Goal: Information Seeking & Learning: Learn about a topic

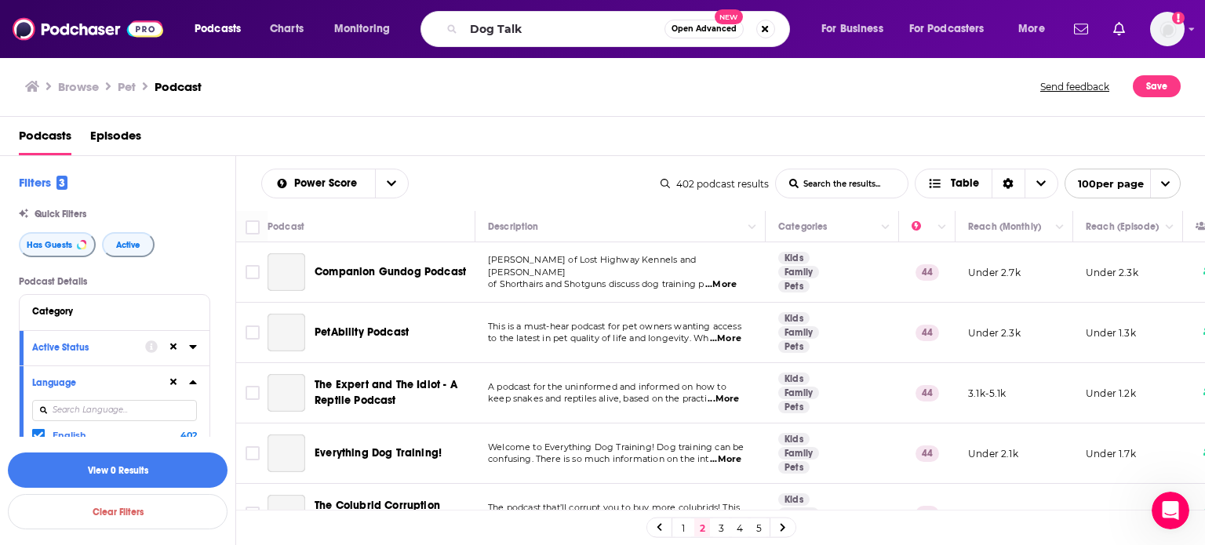
scroll to position [4393, 0]
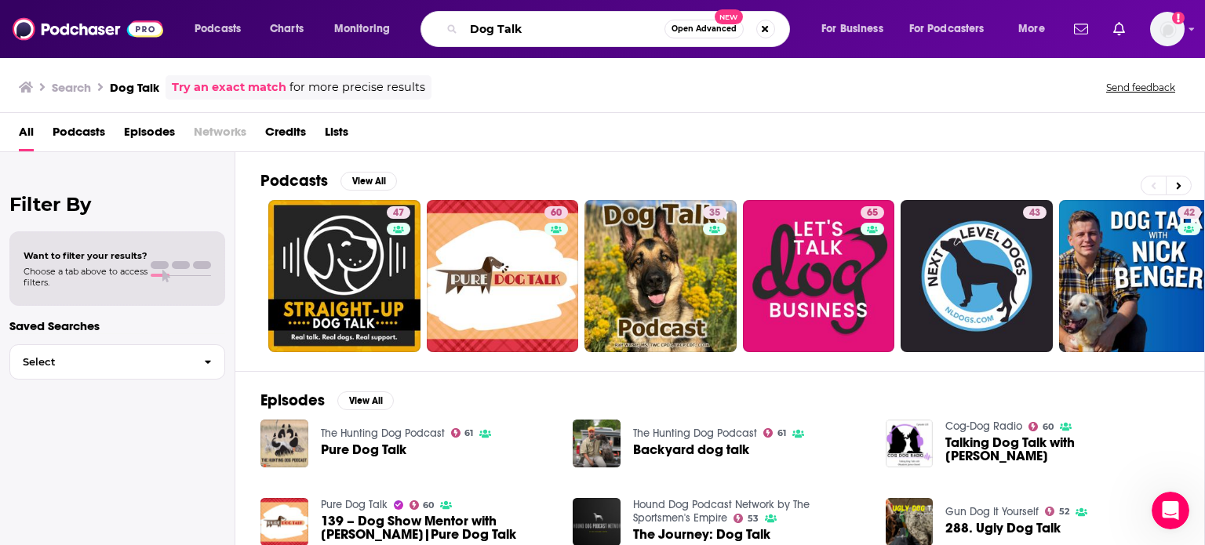
click at [496, 25] on input "Dog Talk" at bounding box center [564, 28] width 201 height 25
paste input "I Believe in Dog Podcast"
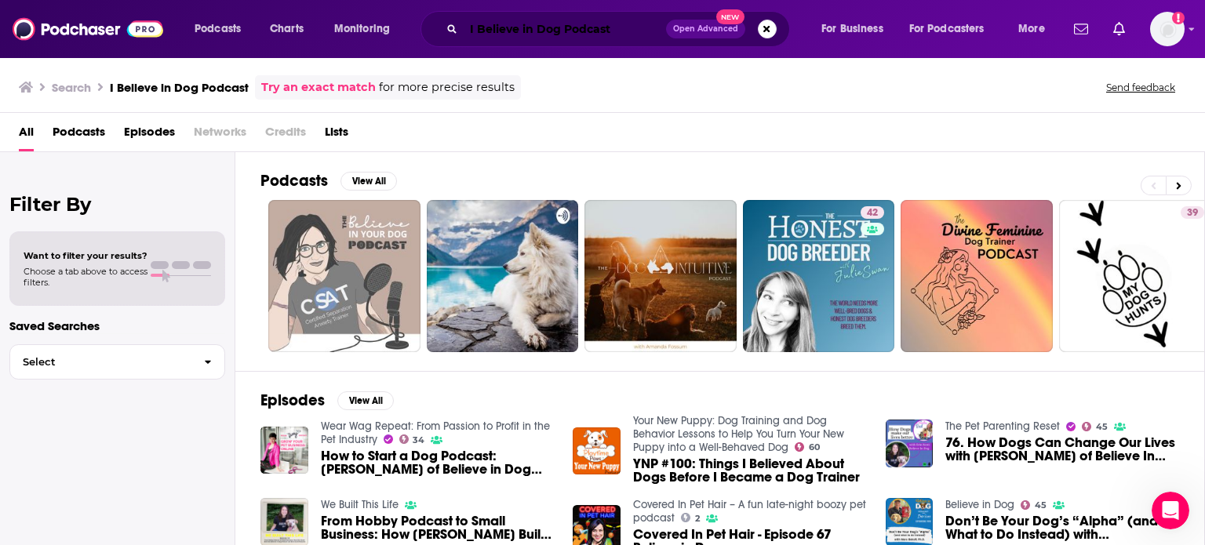
click at [590, 24] on input "I Believe in Dog Podcast" at bounding box center [565, 28] width 202 height 25
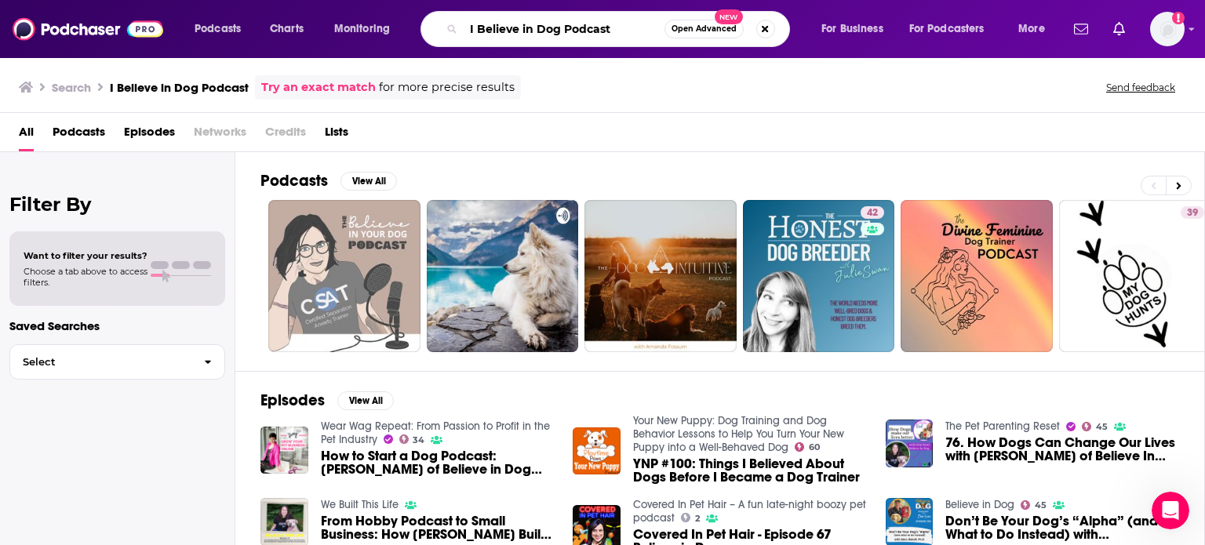
click at [590, 24] on input "I Believe in Dog Podcast" at bounding box center [564, 28] width 201 height 25
type input "I Believe in Dog"
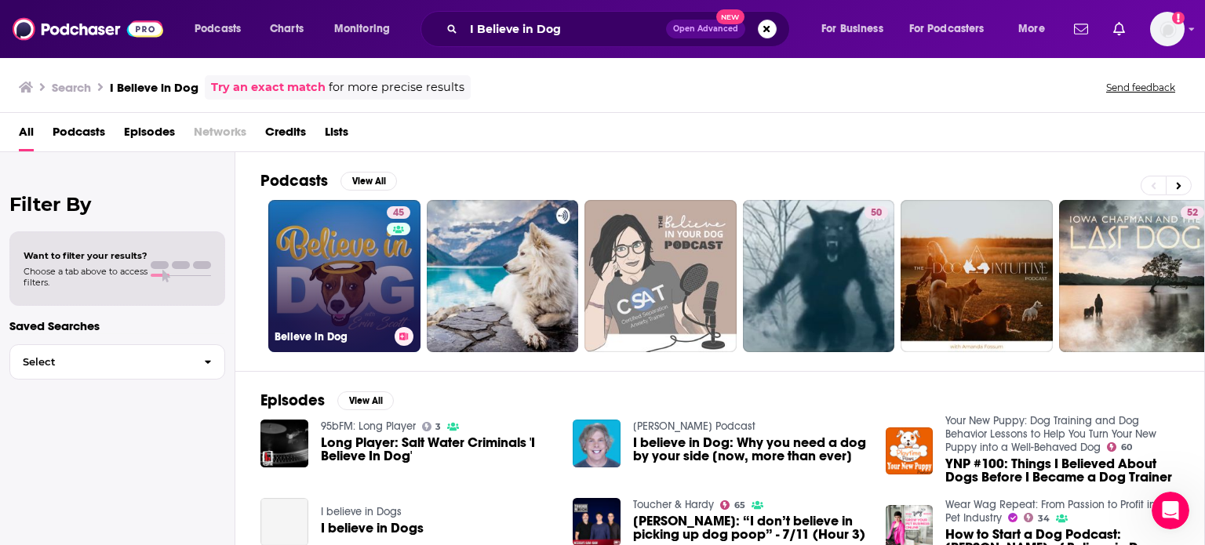
click at [323, 291] on link "45 Believe in Dog" at bounding box center [344, 276] width 152 height 152
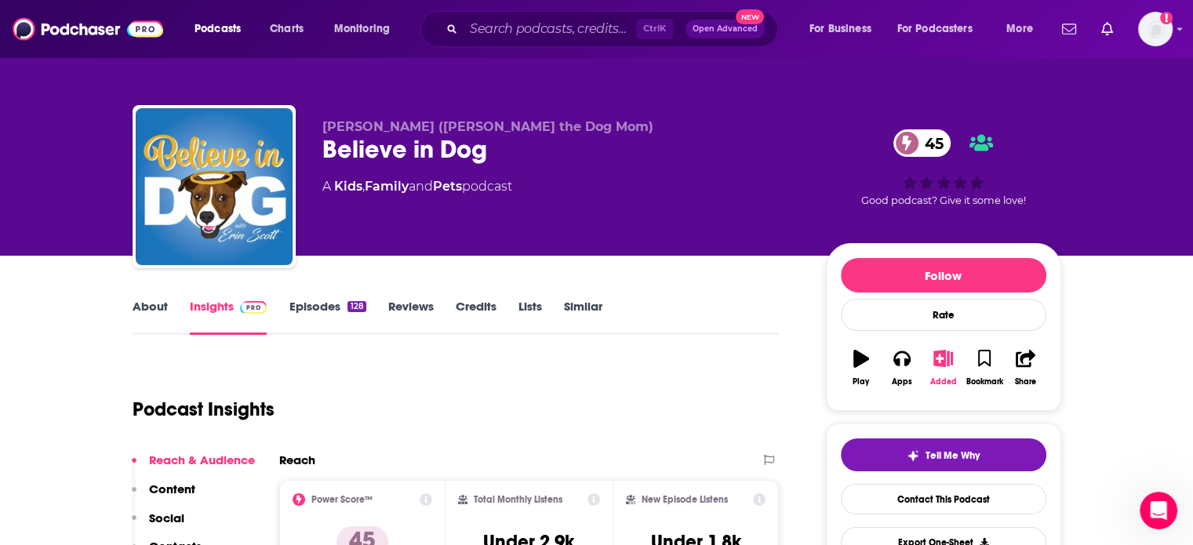
click at [944, 354] on icon "button" at bounding box center [944, 358] width 20 height 17
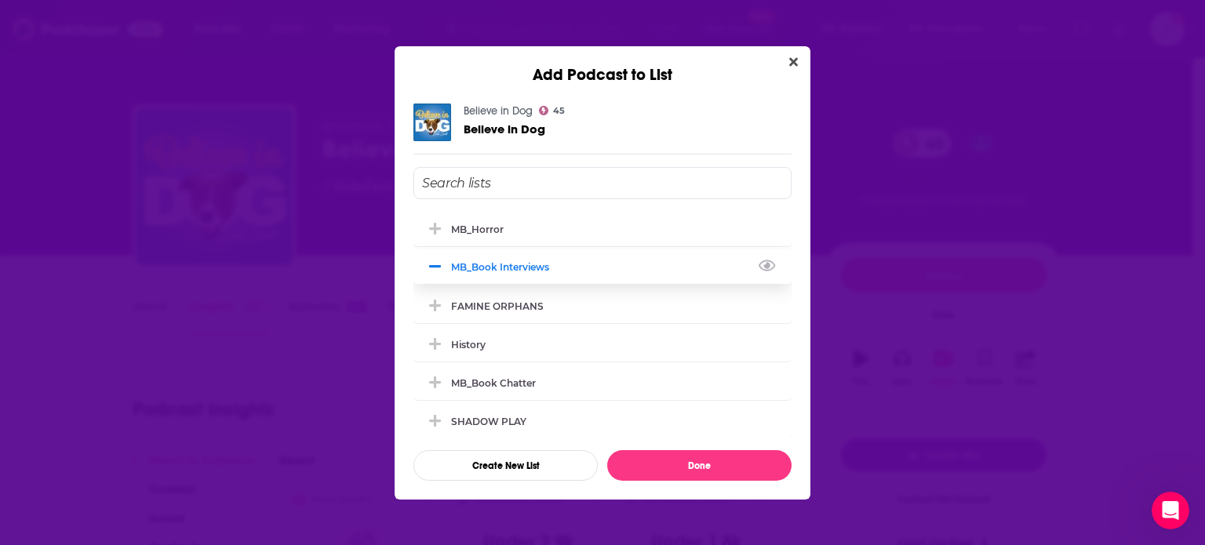
click at [439, 270] on icon "Add Podcast To List" at bounding box center [435, 267] width 12 height 14
click at [516, 178] on input "Add Podcast To List" at bounding box center [602, 183] width 378 height 32
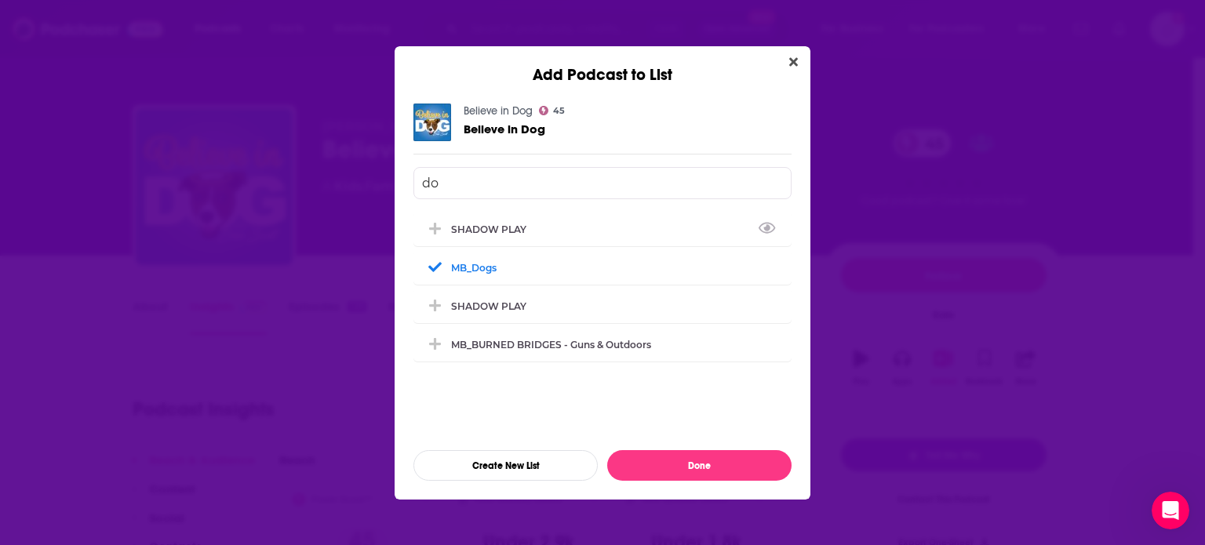
type input "dog"
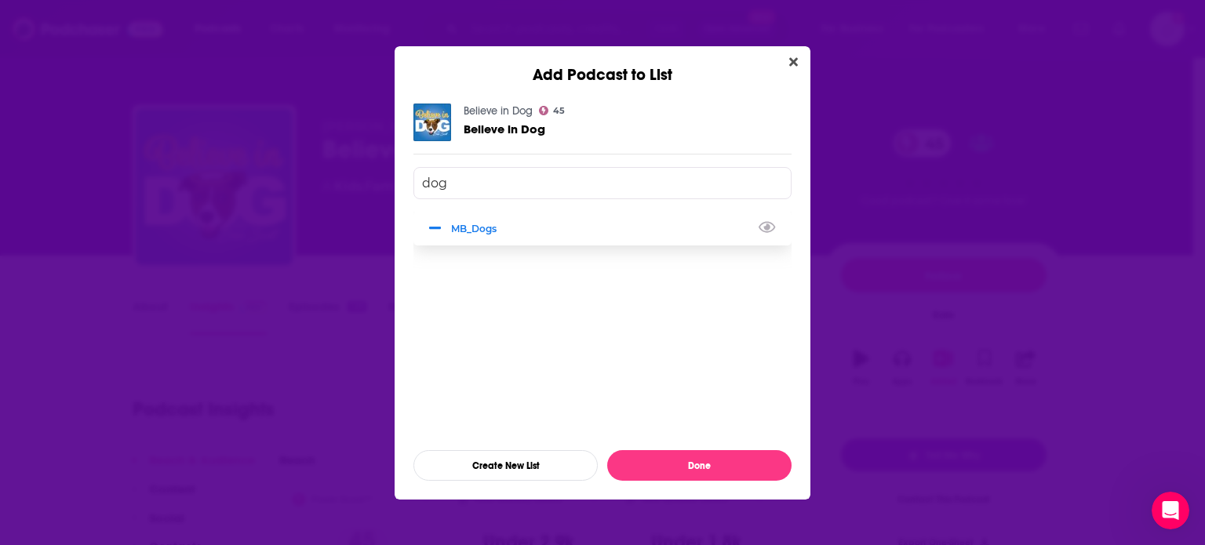
click at [565, 231] on div "MB_Dogs" at bounding box center [602, 228] width 378 height 35
click at [566, 226] on div "MB_Dogs" at bounding box center [602, 228] width 378 height 35
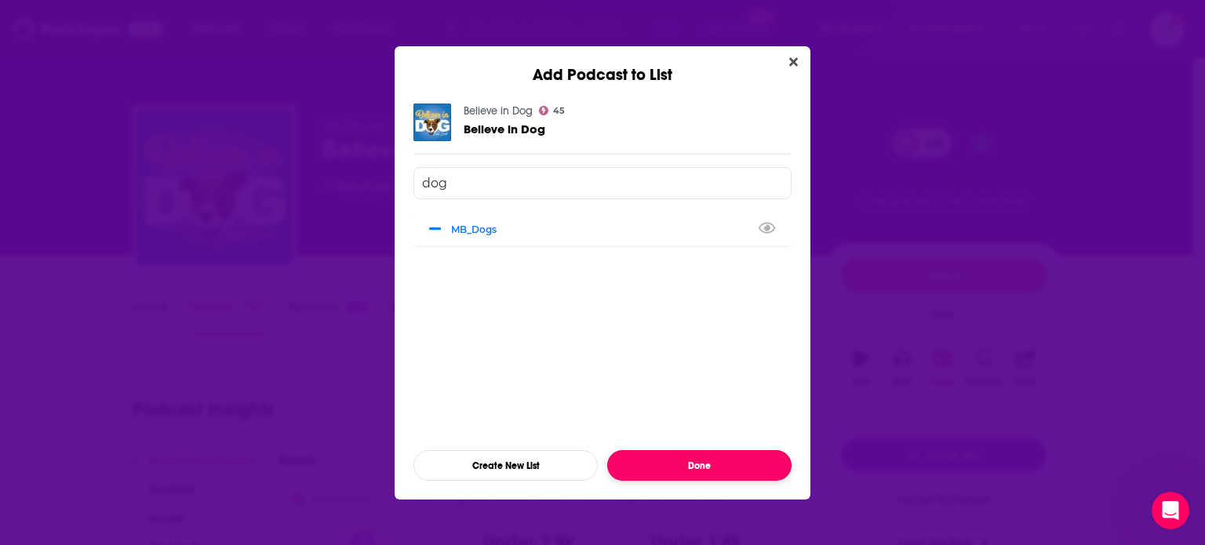
click at [726, 464] on button "Done" at bounding box center [699, 465] width 184 height 31
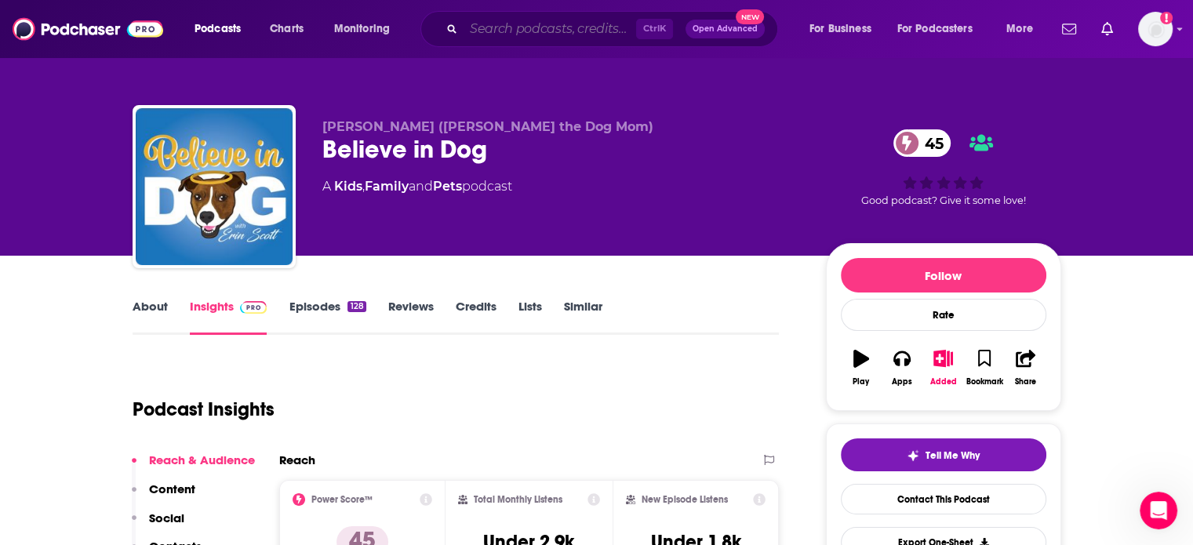
click at [529, 35] on input "Search podcasts, credits, & more..." at bounding box center [550, 28] width 173 height 25
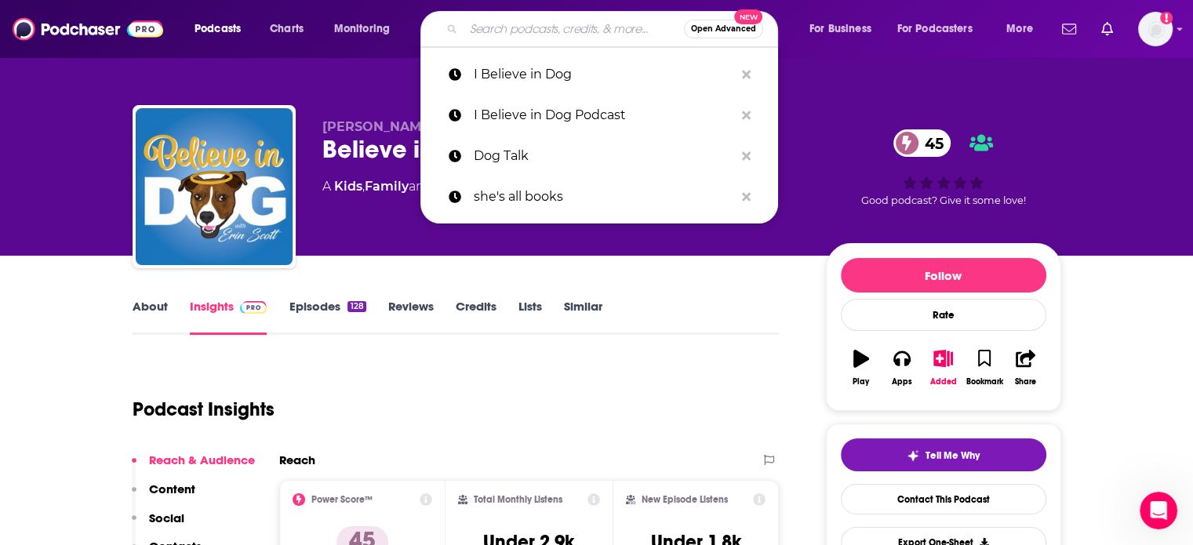
paste input "The Doggy Diva Show"
type input "The Doggy Diva Show"
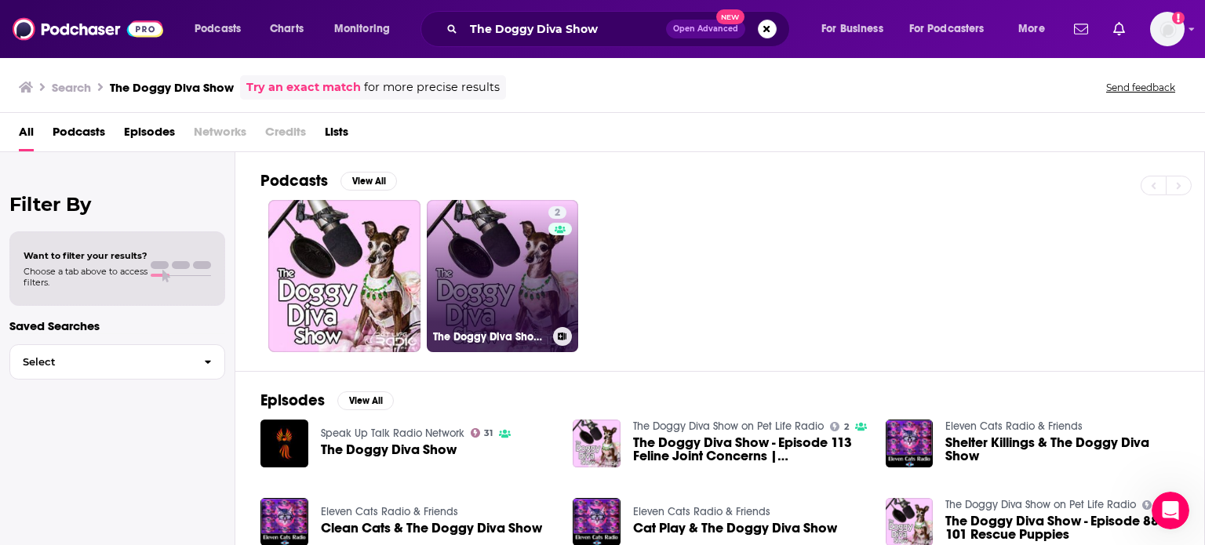
click at [461, 268] on link "2 The Doggy Diva Show on Pet Life Radio" at bounding box center [503, 276] width 152 height 152
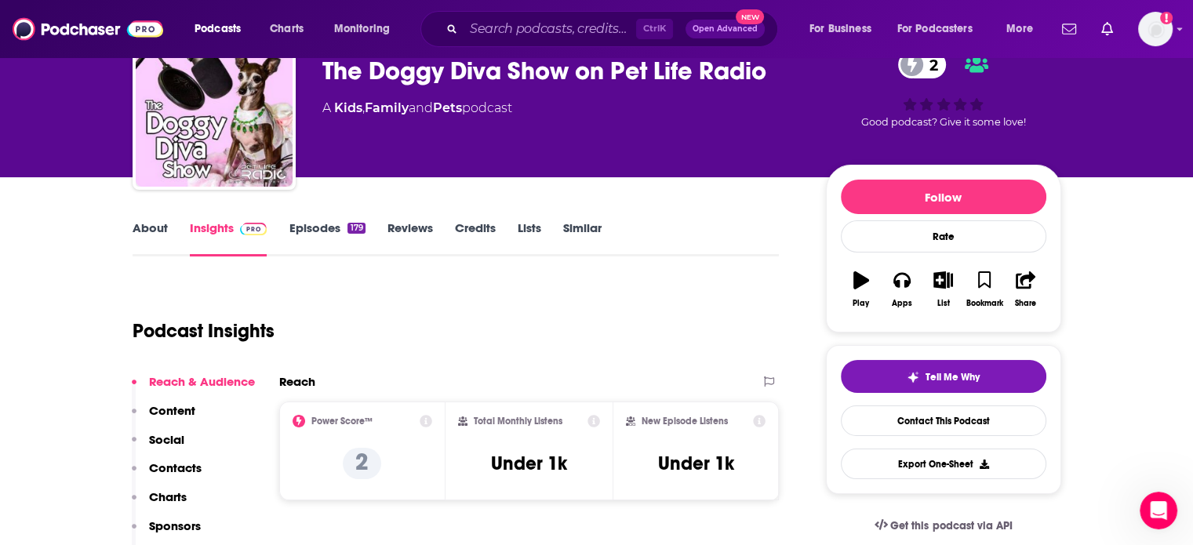
scroll to position [157, 0]
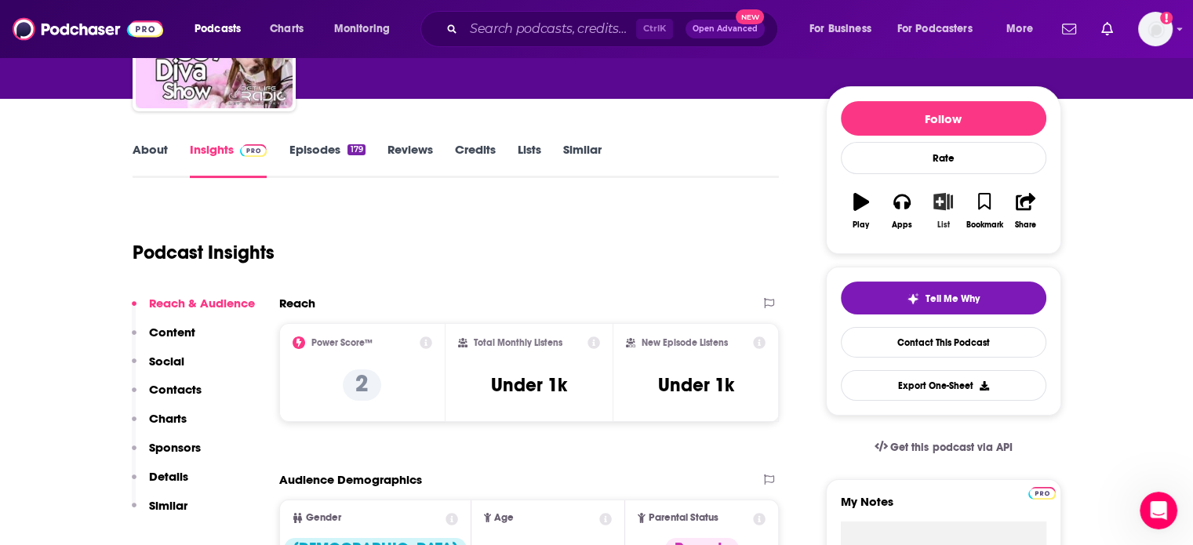
click at [947, 198] on icon "button" at bounding box center [944, 201] width 20 height 17
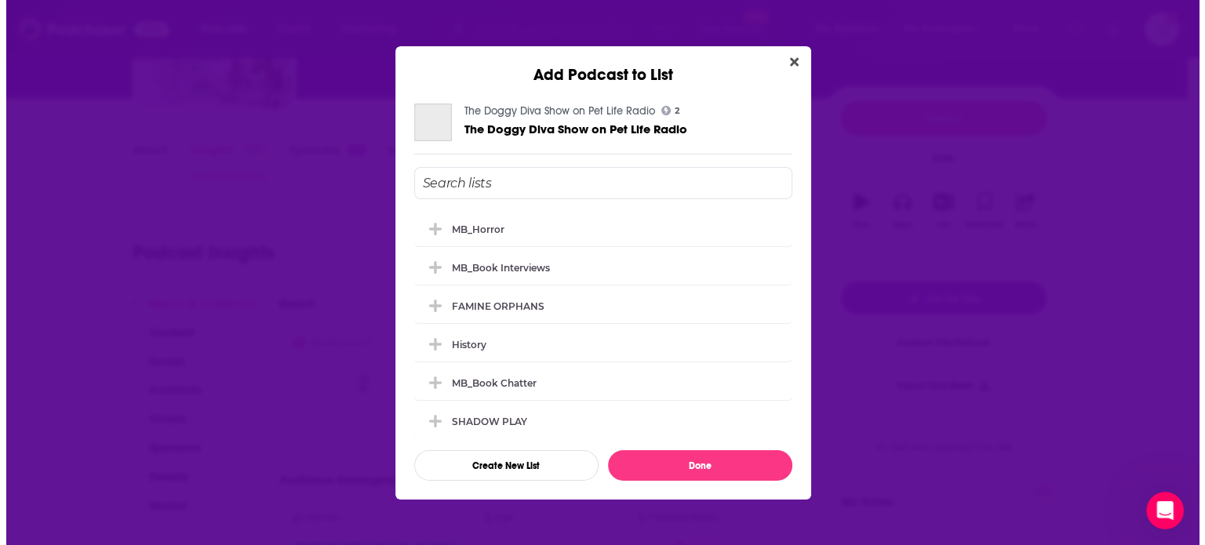
scroll to position [0, 0]
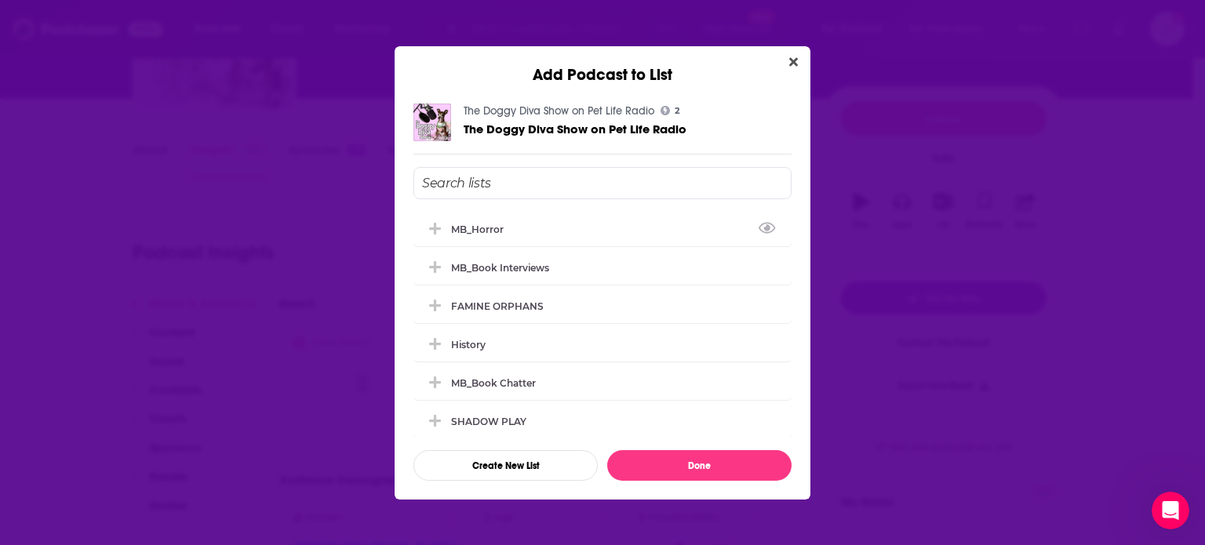
click at [543, 174] on input "Add Podcast To List" at bounding box center [602, 183] width 378 height 32
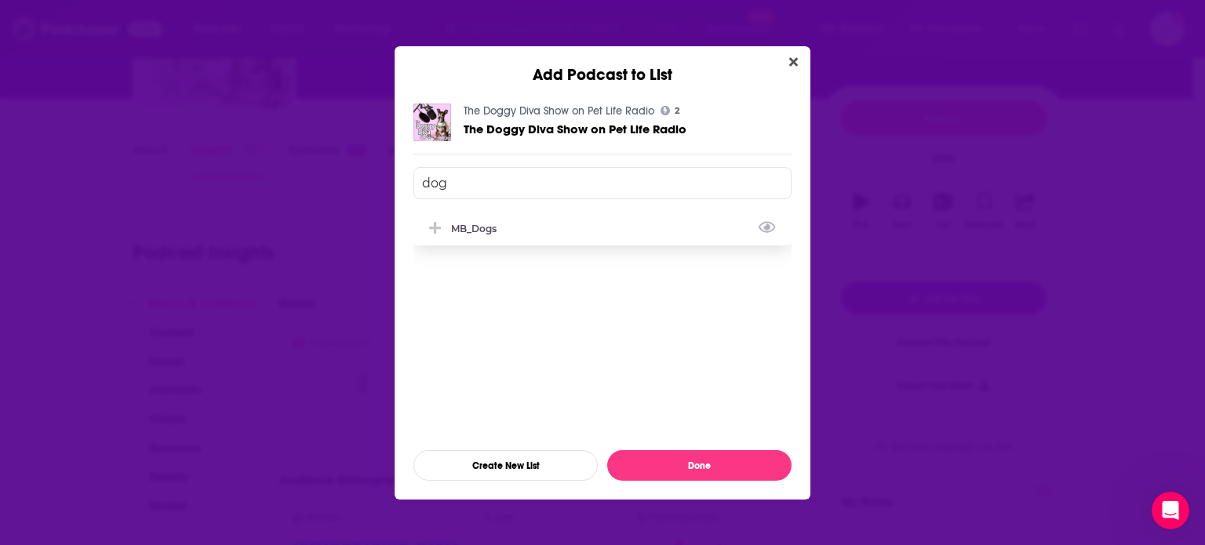
click at [440, 231] on icon "Add Podcast To List" at bounding box center [435, 228] width 12 height 14
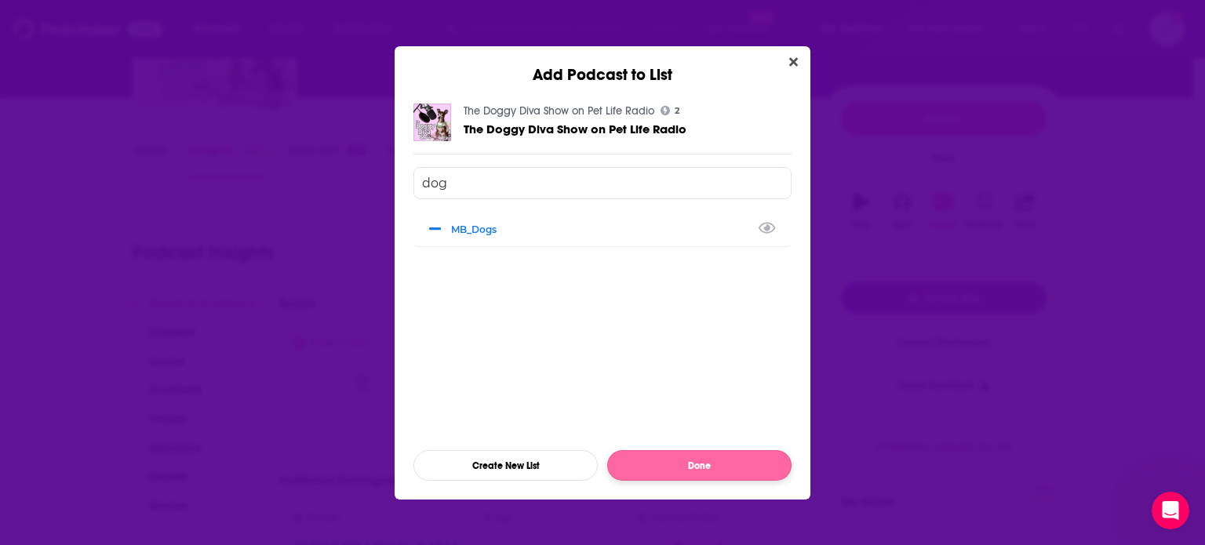
type input "dog"
click at [730, 461] on button "Done" at bounding box center [699, 465] width 184 height 31
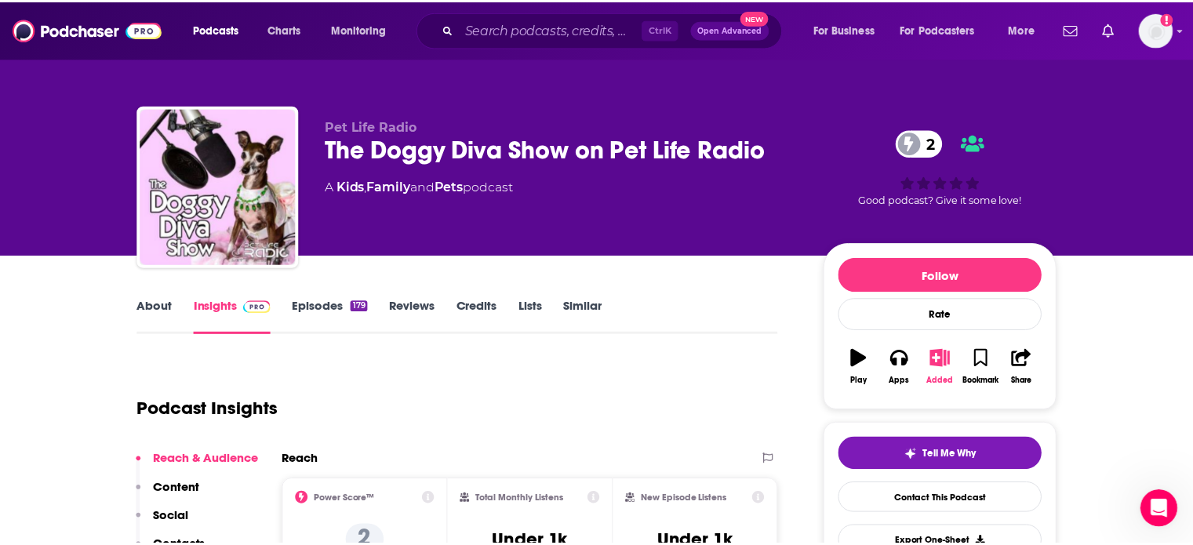
scroll to position [157, 0]
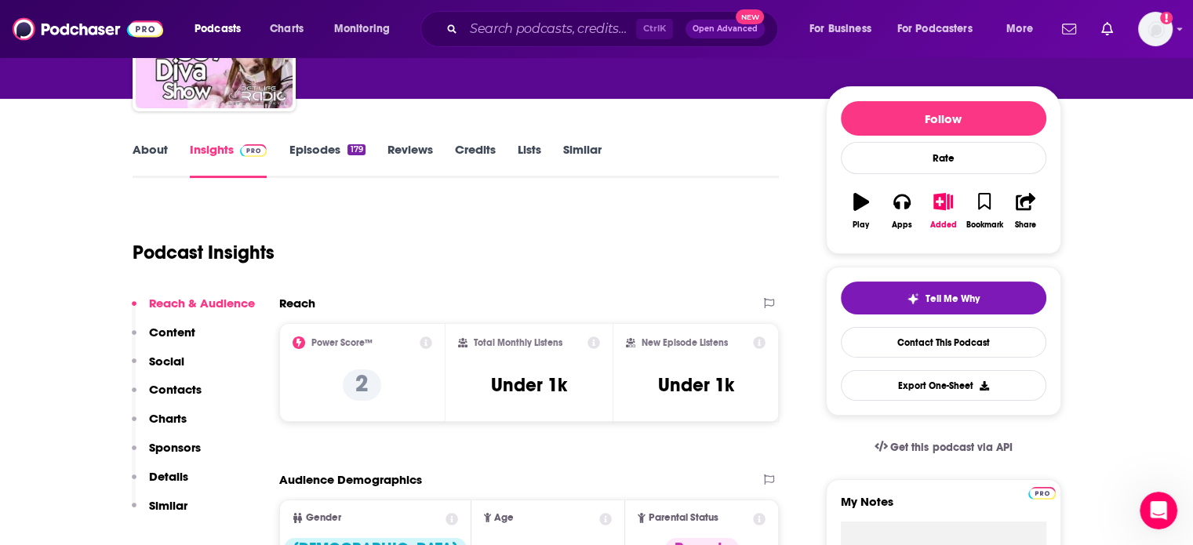
click at [518, 12] on div "Ctrl K Open Advanced New" at bounding box center [600, 29] width 358 height 36
click at [518, 31] on input "Search podcasts, credits, & more..." at bounding box center [550, 28] width 173 height 25
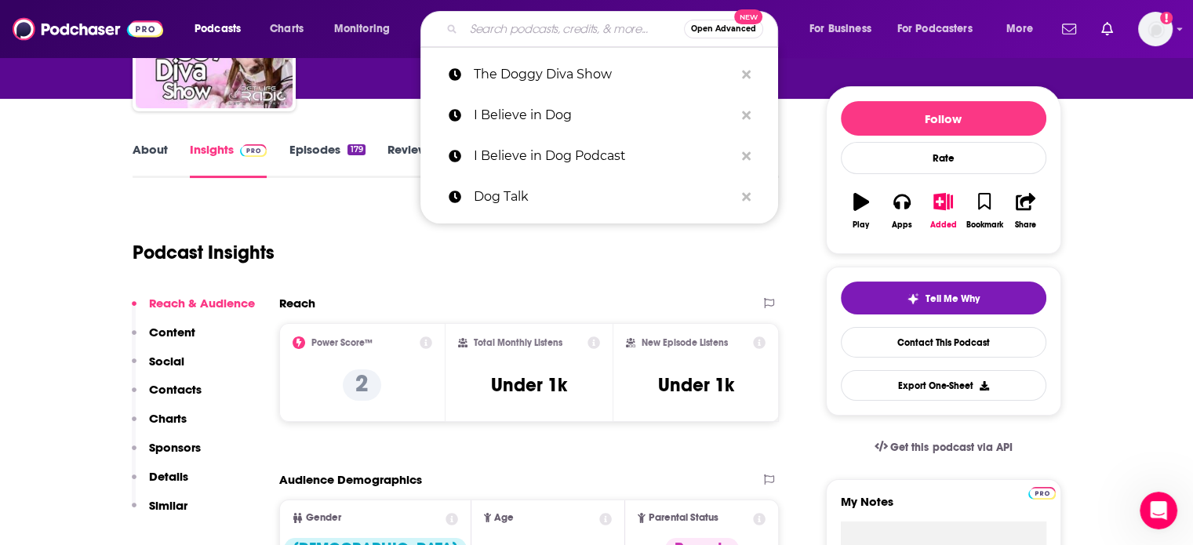
paste input "Animal Writes"
type input "Animal Writes"
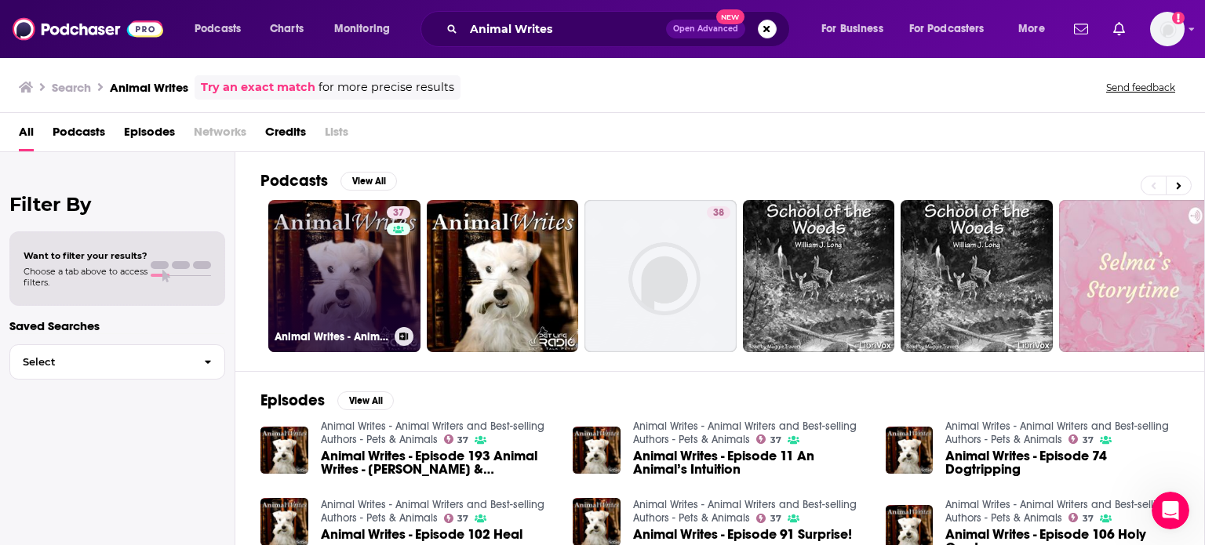
click at [351, 263] on link "37 Animal Writes - Animal Writers and Best-selling Authors - Pets & Animals" at bounding box center [344, 276] width 152 height 152
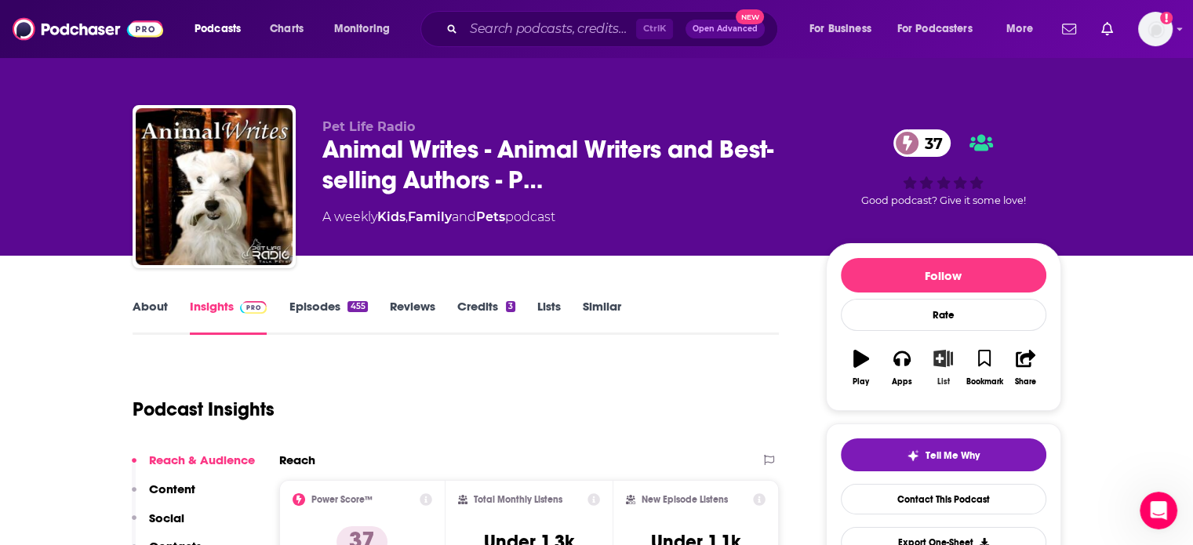
click at [938, 370] on button "List" at bounding box center [943, 368] width 41 height 56
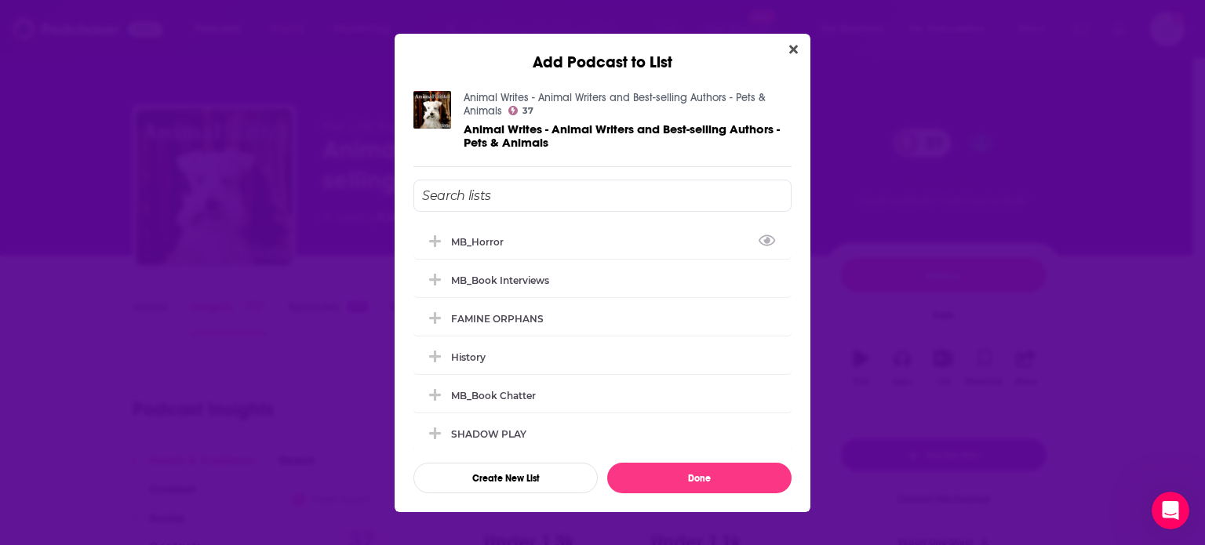
click at [530, 188] on input "Add Podcast To List" at bounding box center [602, 196] width 378 height 32
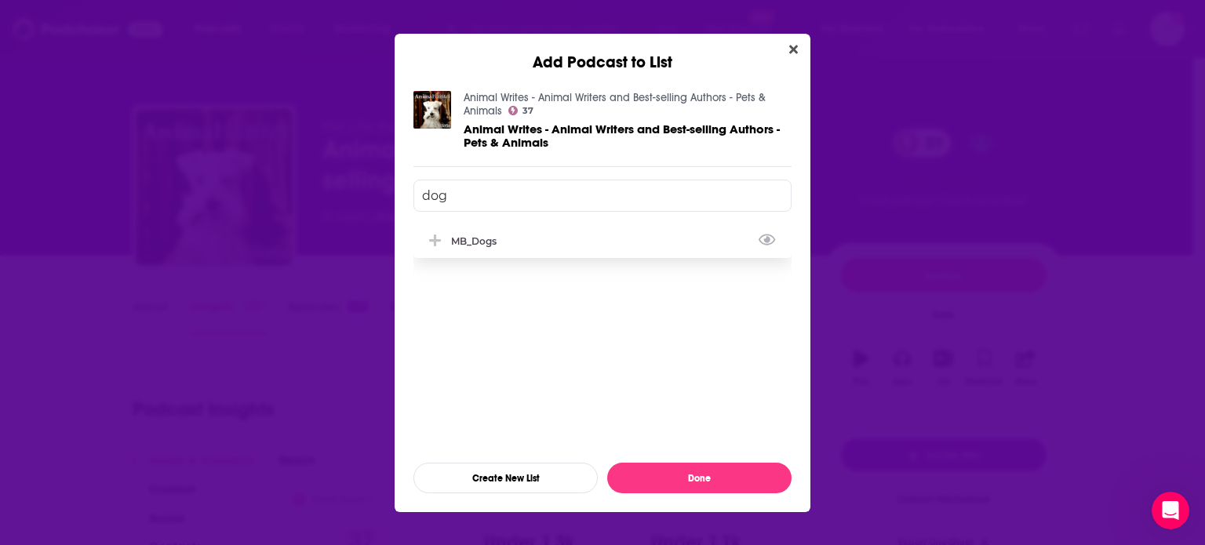
click at [476, 246] on div "MB_Dogs" at bounding box center [478, 241] width 55 height 12
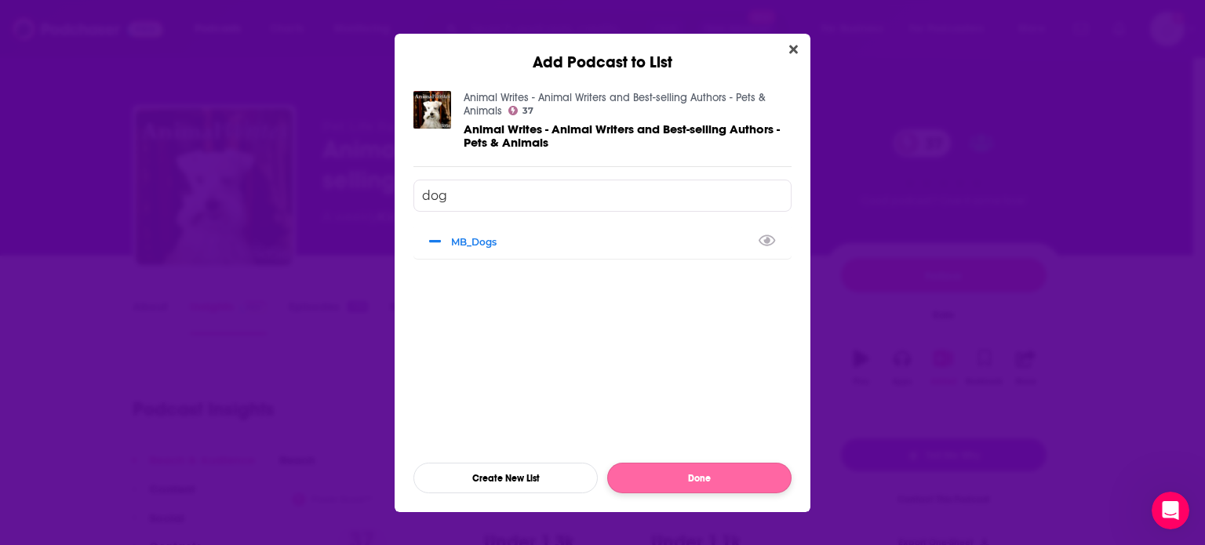
type input "dog"
click at [693, 471] on button "Done" at bounding box center [699, 478] width 184 height 31
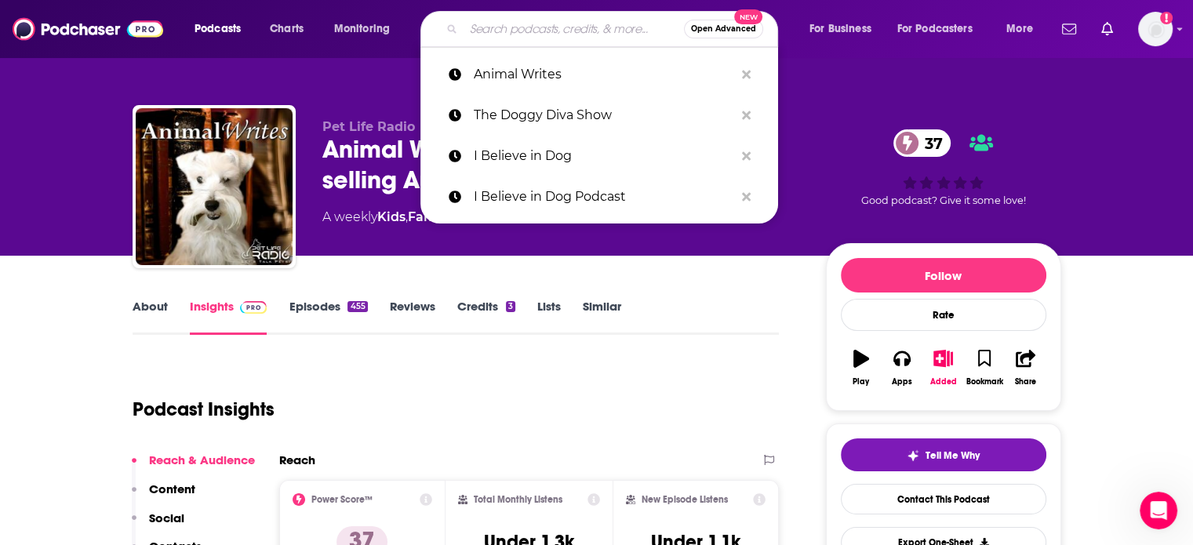
click at [496, 24] on input "Search podcasts, credits, & more..." at bounding box center [574, 28] width 220 height 25
paste input "Working Dogs"
type input "Working Dogs"
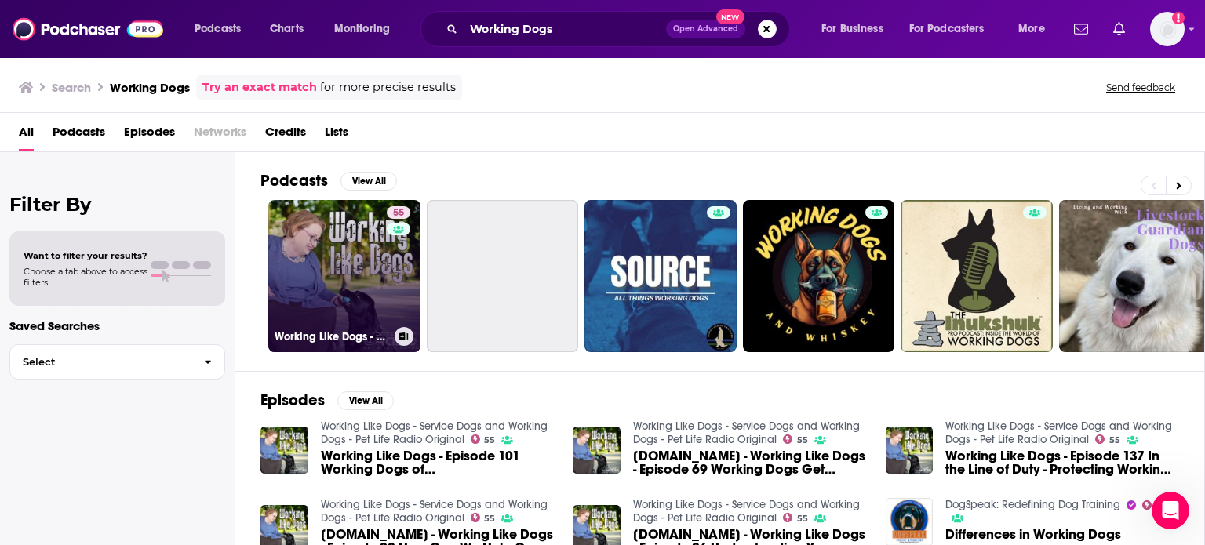
click at [354, 266] on link "55 Working Like Dogs - Service Dogs and Working Dogs - Pet Life Radio Original" at bounding box center [344, 276] width 152 height 152
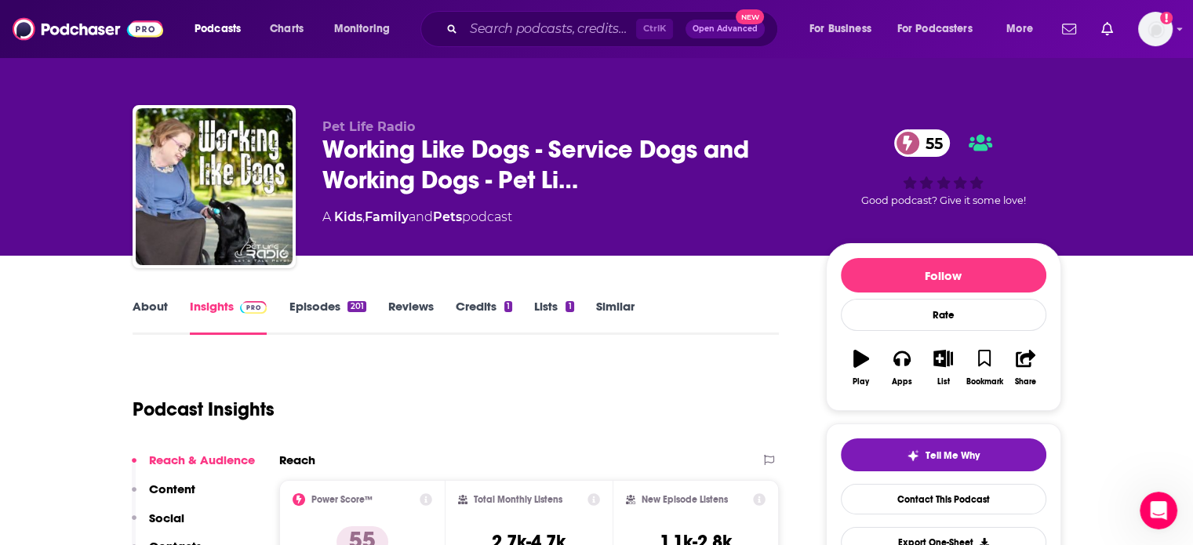
click at [147, 319] on link "About" at bounding box center [150, 317] width 35 height 36
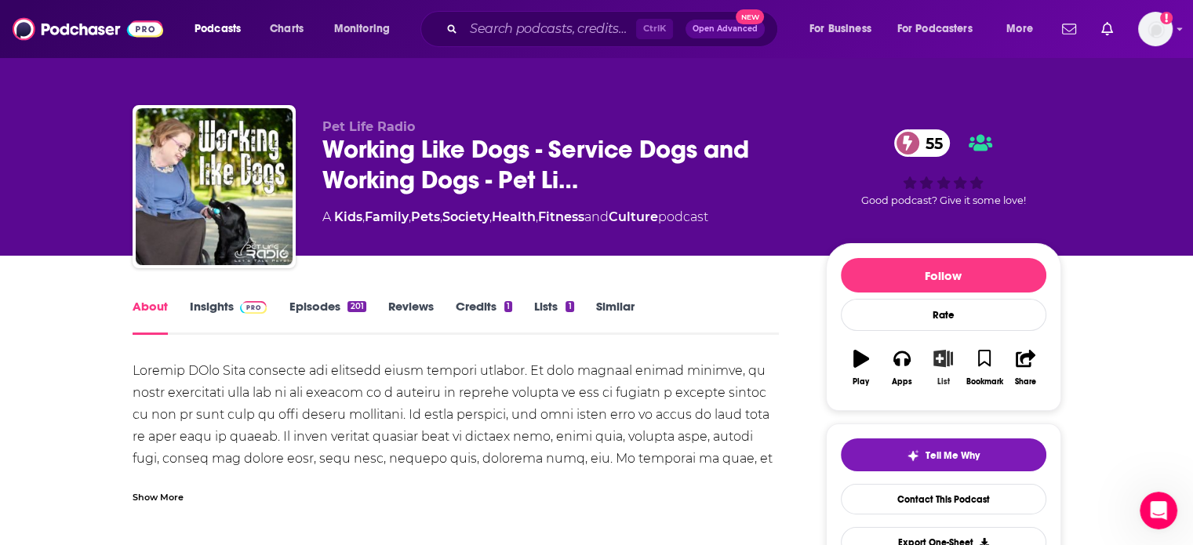
click at [946, 358] on icon "button" at bounding box center [944, 358] width 20 height 17
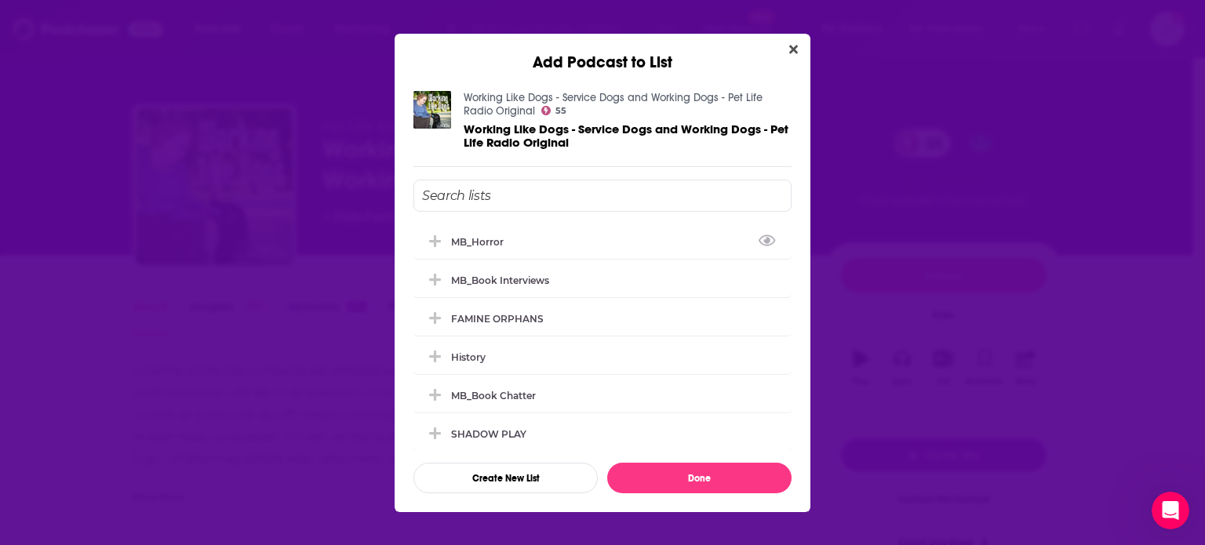
click at [527, 195] on input "Add Podcast To List" at bounding box center [602, 196] width 378 height 32
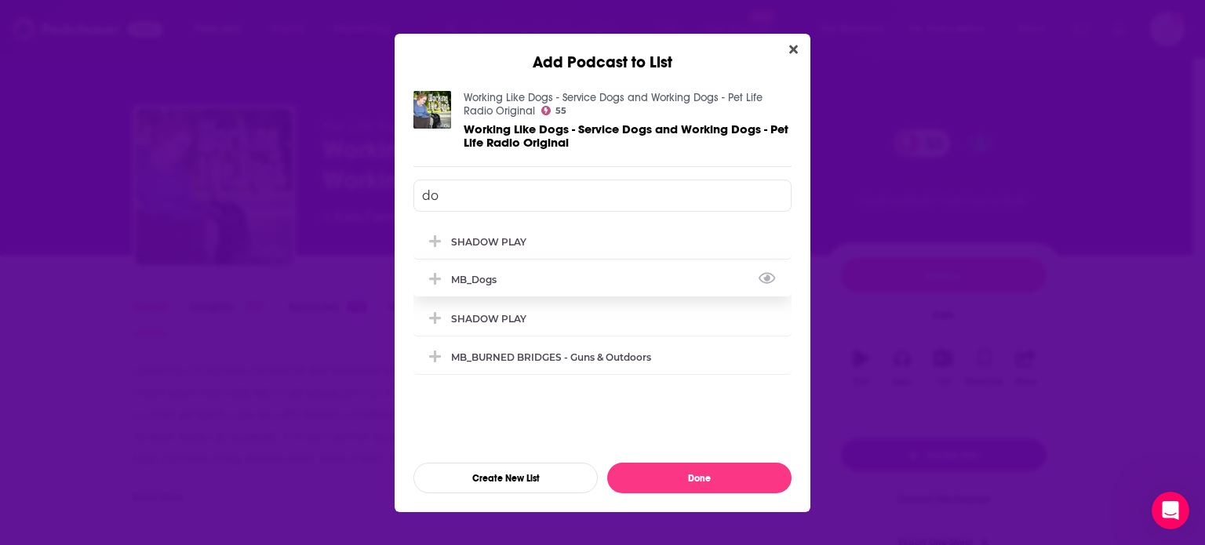
click at [497, 274] on div "MB_Dogs" at bounding box center [478, 280] width 55 height 12
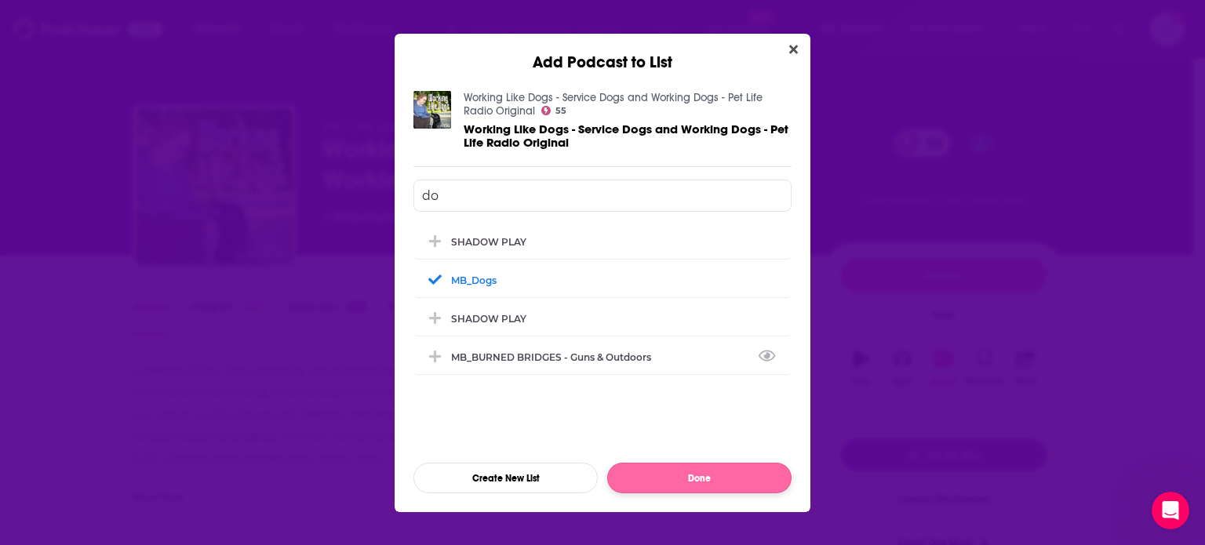
type input "do"
click at [677, 480] on button "Done" at bounding box center [699, 478] width 184 height 31
